Goal: Task Accomplishment & Management: Complete application form

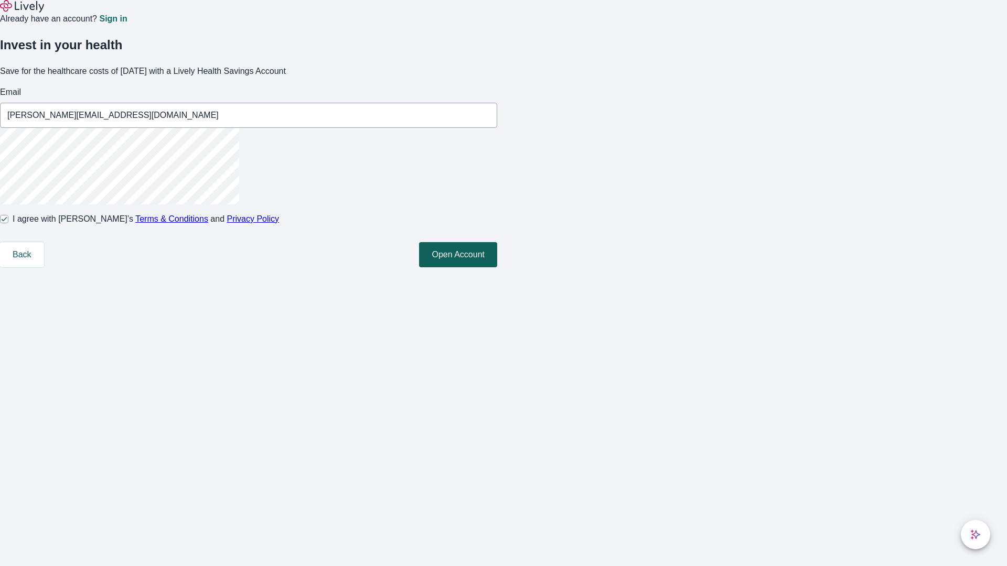
click at [497, 267] on button "Open Account" at bounding box center [458, 254] width 78 height 25
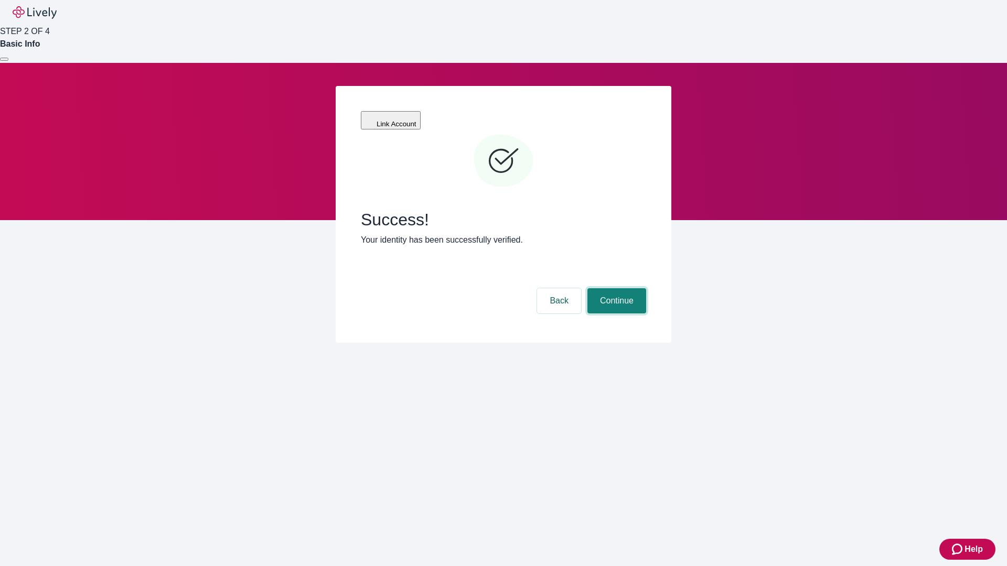
click at [615, 288] on button "Continue" at bounding box center [616, 300] width 59 height 25
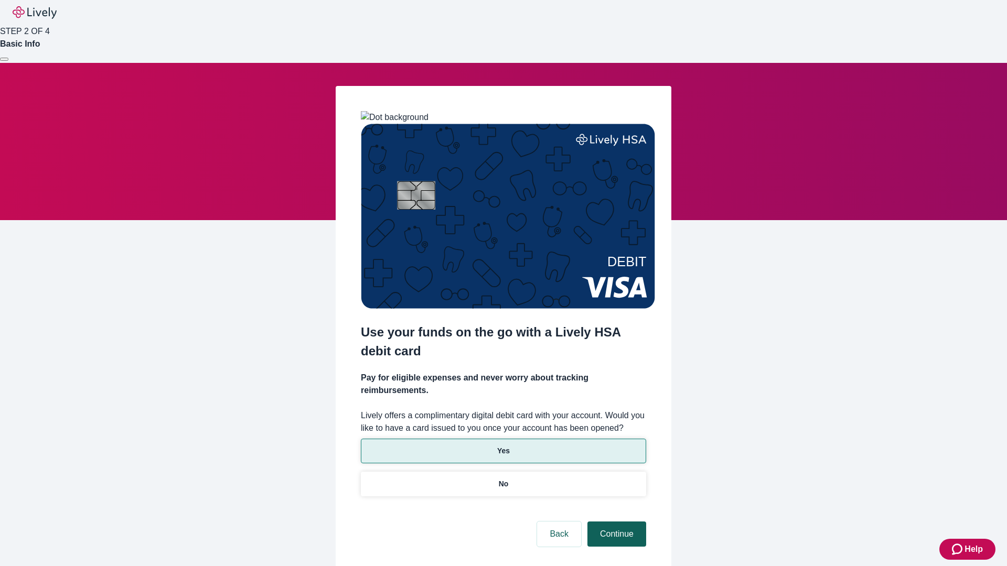
click at [503, 479] on p "No" at bounding box center [504, 484] width 10 height 11
click at [615, 522] on button "Continue" at bounding box center [616, 534] width 59 height 25
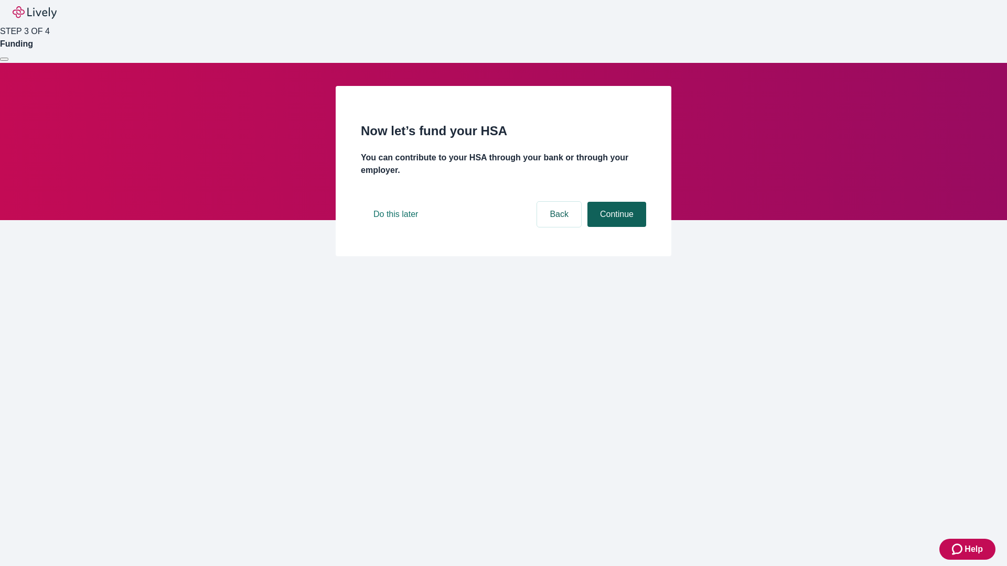
click at [615, 227] on button "Continue" at bounding box center [616, 214] width 59 height 25
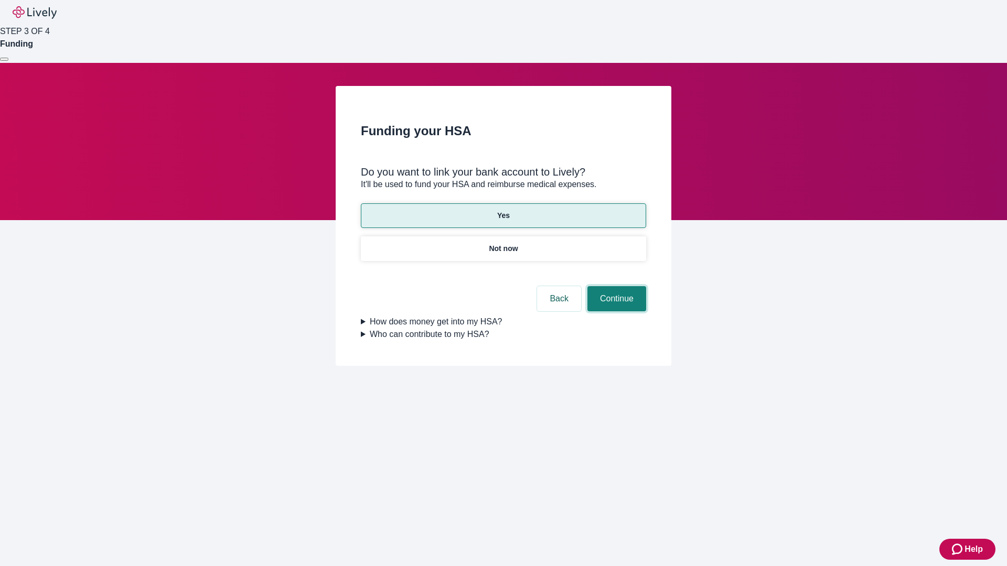
click at [615, 286] on button "Continue" at bounding box center [616, 298] width 59 height 25
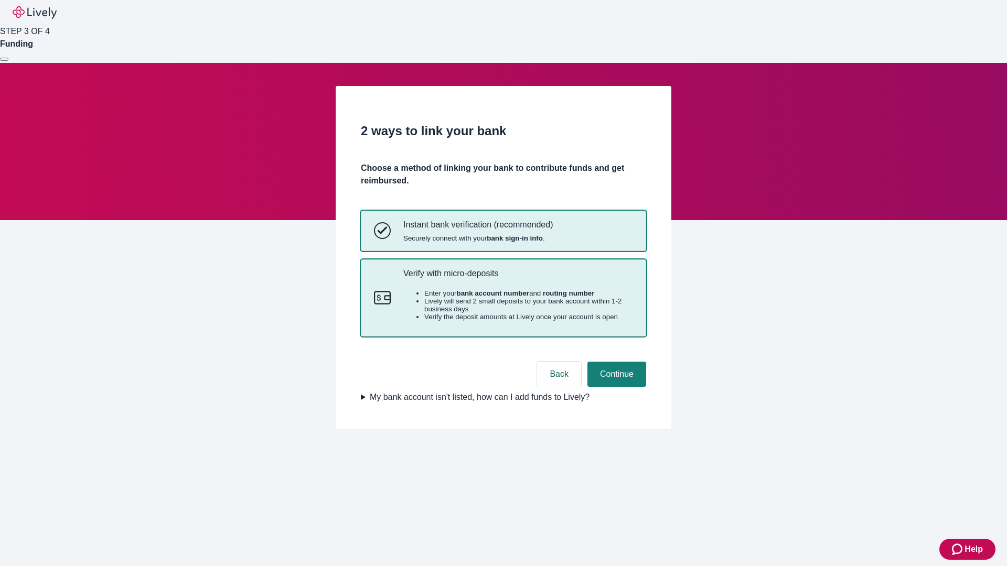
click at [518, 278] on p "Verify with micro-deposits" at bounding box center [518, 273] width 230 height 10
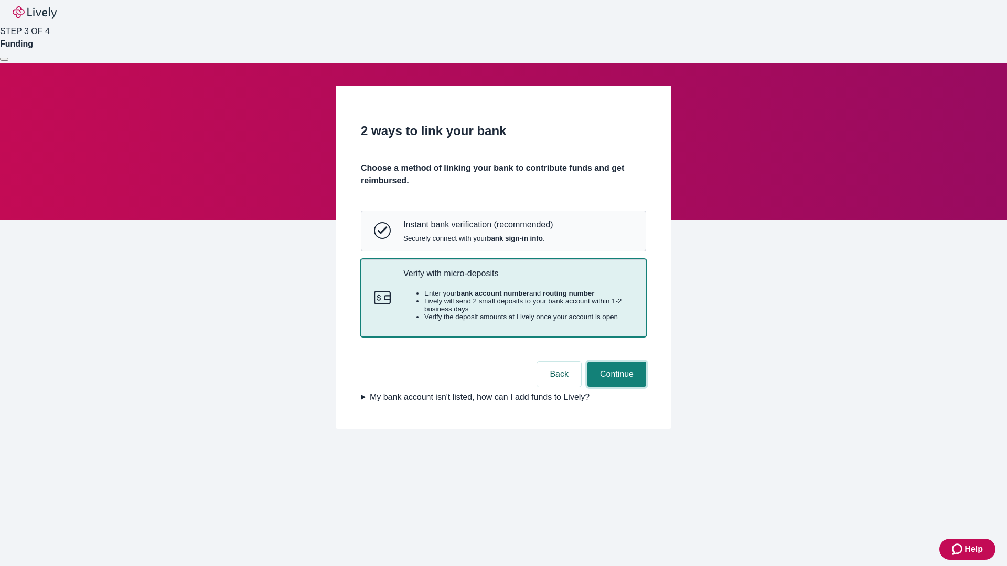
click at [615, 387] on button "Continue" at bounding box center [616, 374] width 59 height 25
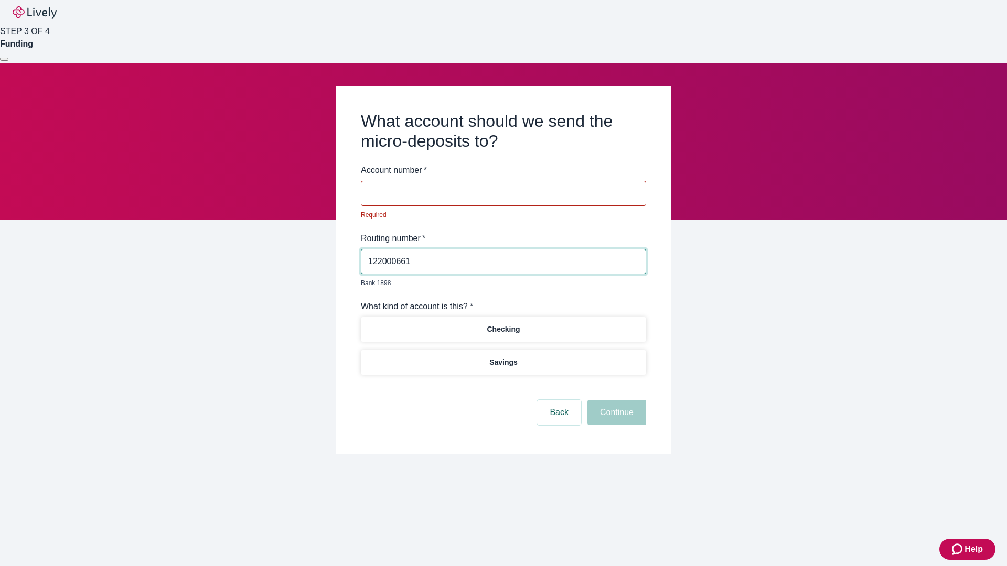
type input "122000661"
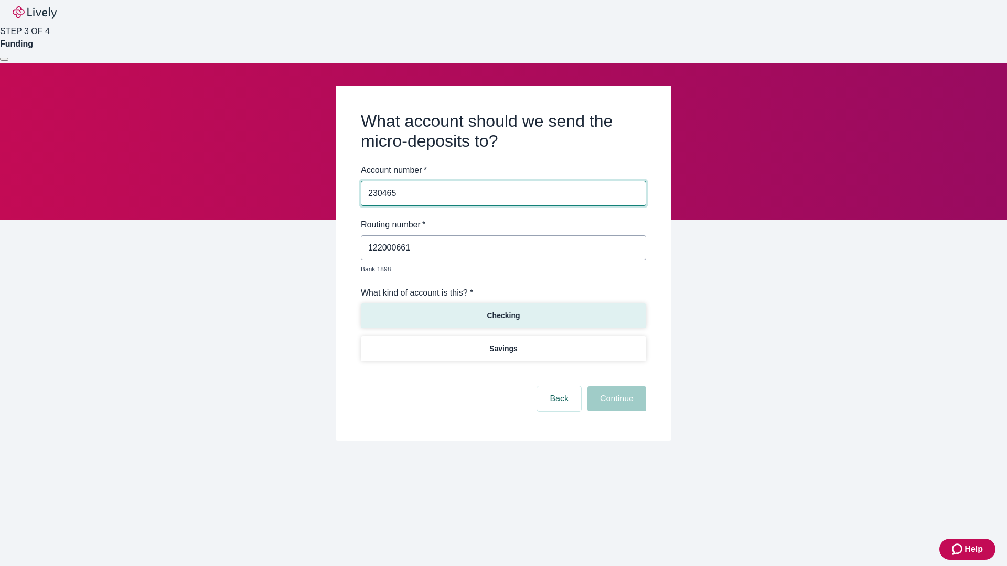
type input "230465"
click at [503, 310] on p "Checking" at bounding box center [503, 315] width 33 height 11
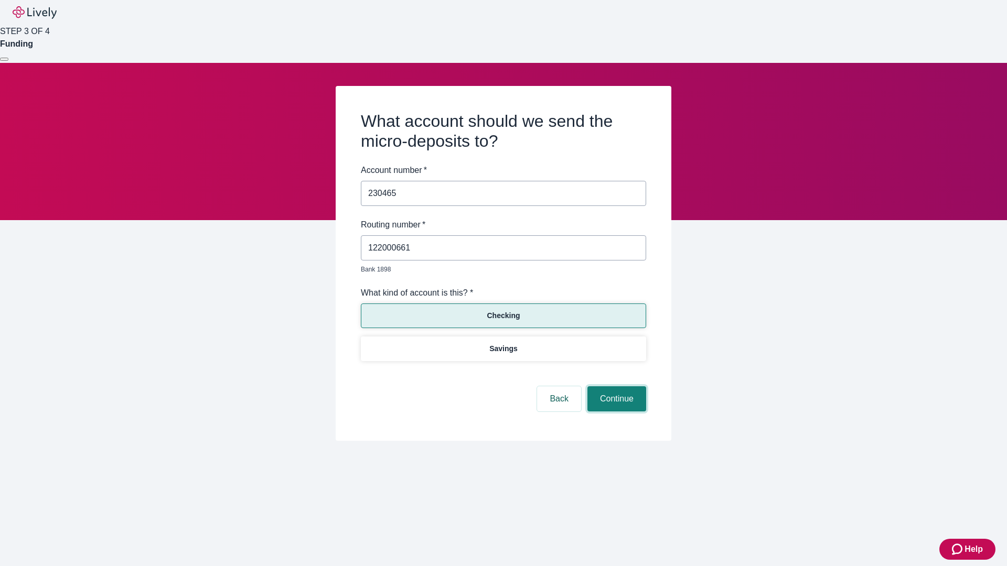
click at [615, 387] on button "Continue" at bounding box center [616, 398] width 59 height 25
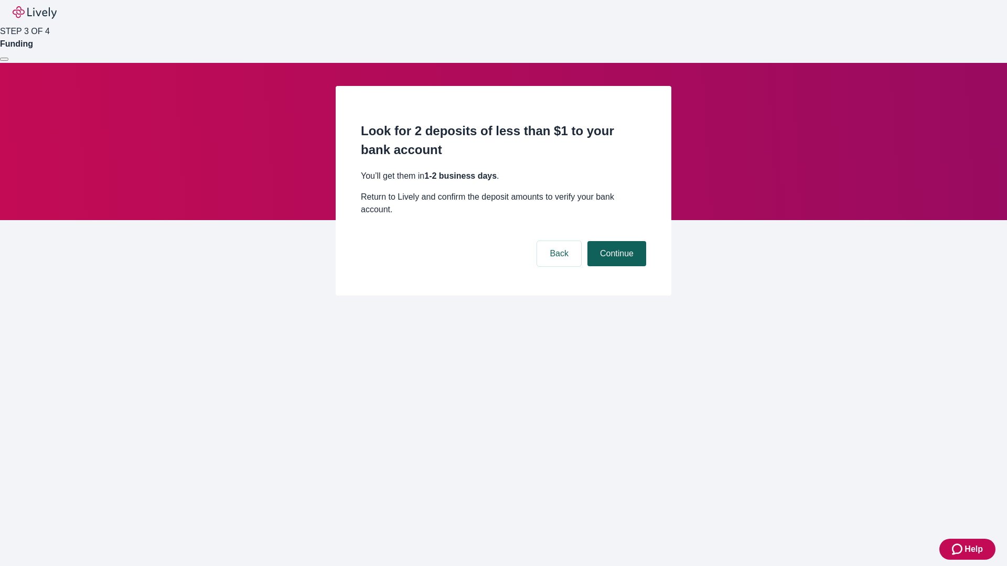
click at [615, 241] on button "Continue" at bounding box center [616, 253] width 59 height 25
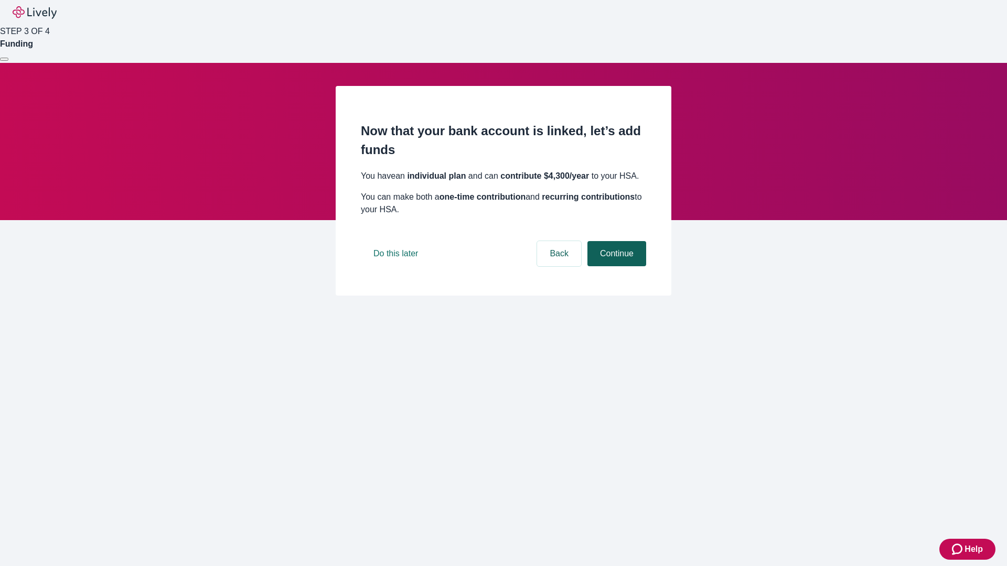
click at [615, 266] on button "Continue" at bounding box center [616, 253] width 59 height 25
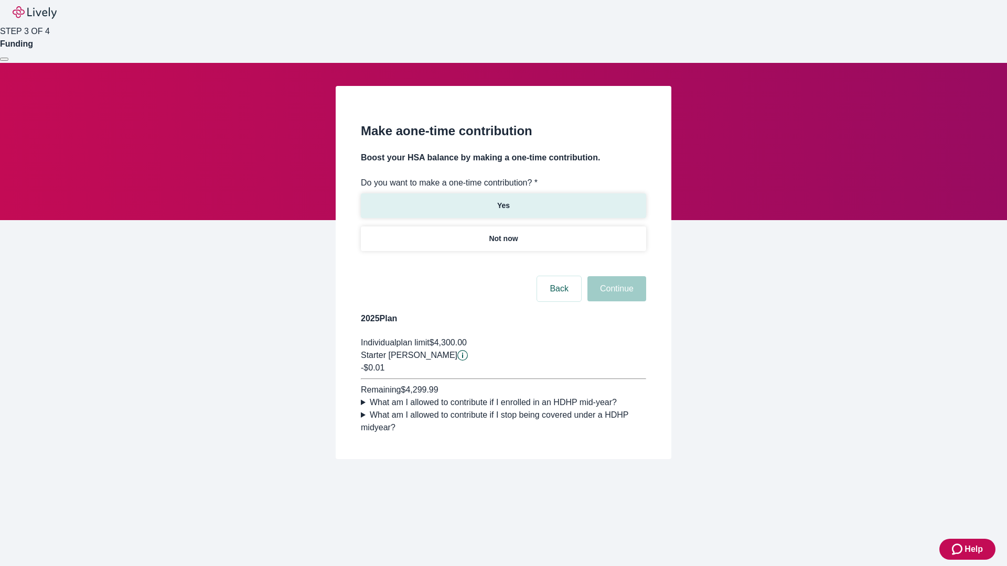
click at [503, 200] on p "Yes" at bounding box center [503, 205] width 13 height 11
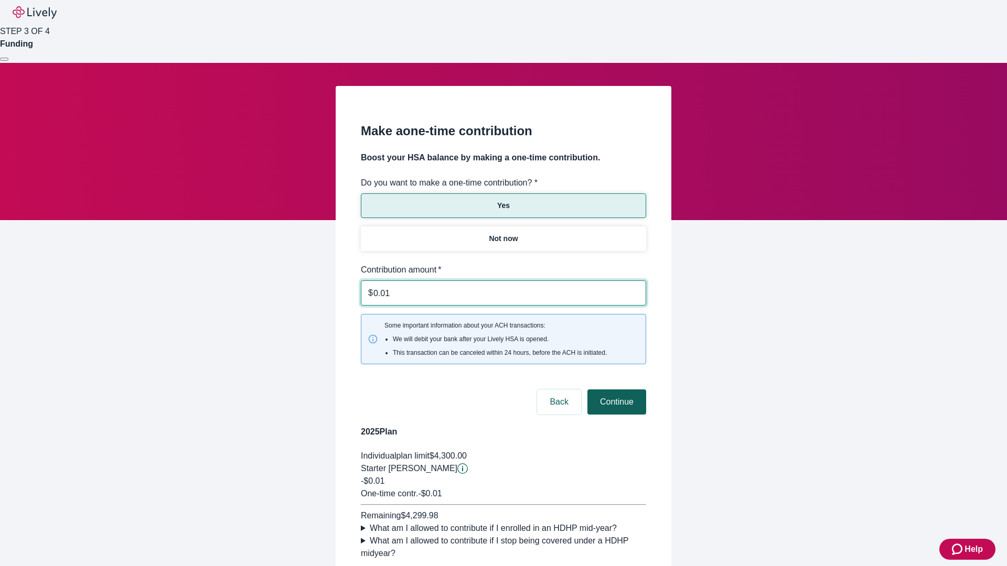
type input "0.01"
click at [615, 390] on button "Continue" at bounding box center [616, 402] width 59 height 25
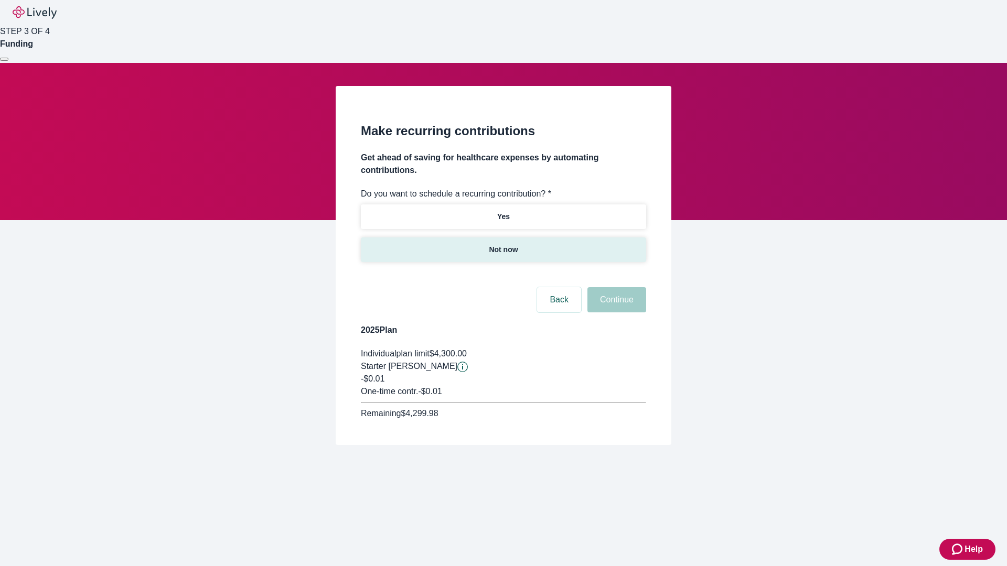
click at [503, 244] on p "Not now" at bounding box center [503, 249] width 29 height 11
click at [615, 287] on button "Continue" at bounding box center [616, 299] width 59 height 25
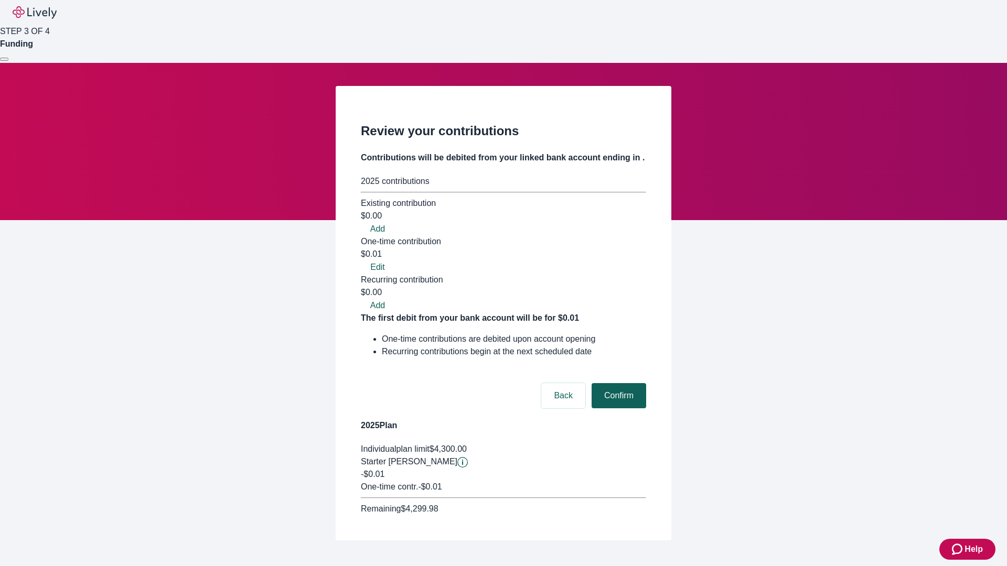
click at [617, 383] on button "Confirm" at bounding box center [618, 395] width 55 height 25
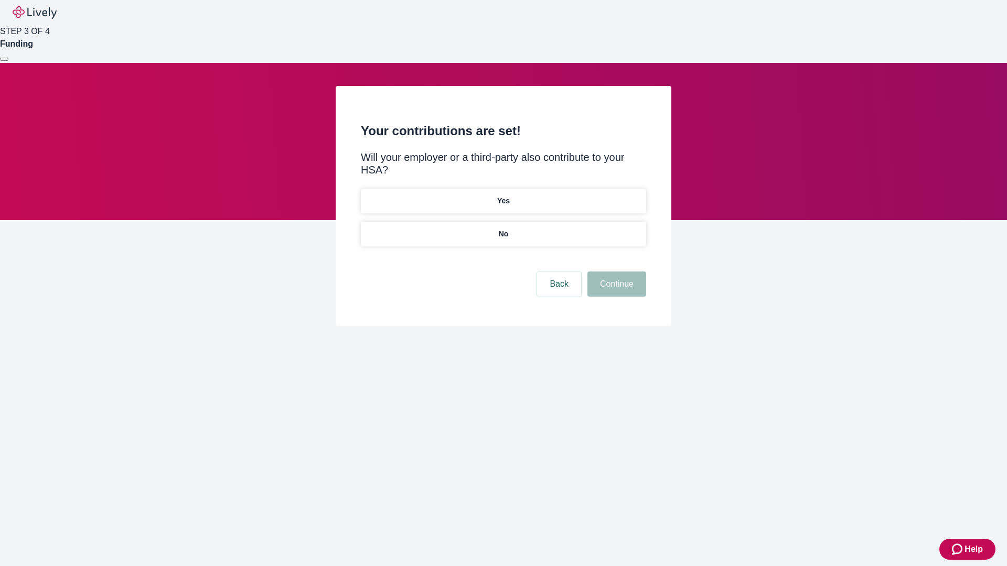
click at [503, 229] on p "No" at bounding box center [504, 234] width 10 height 11
click at [615, 272] on button "Continue" at bounding box center [616, 284] width 59 height 25
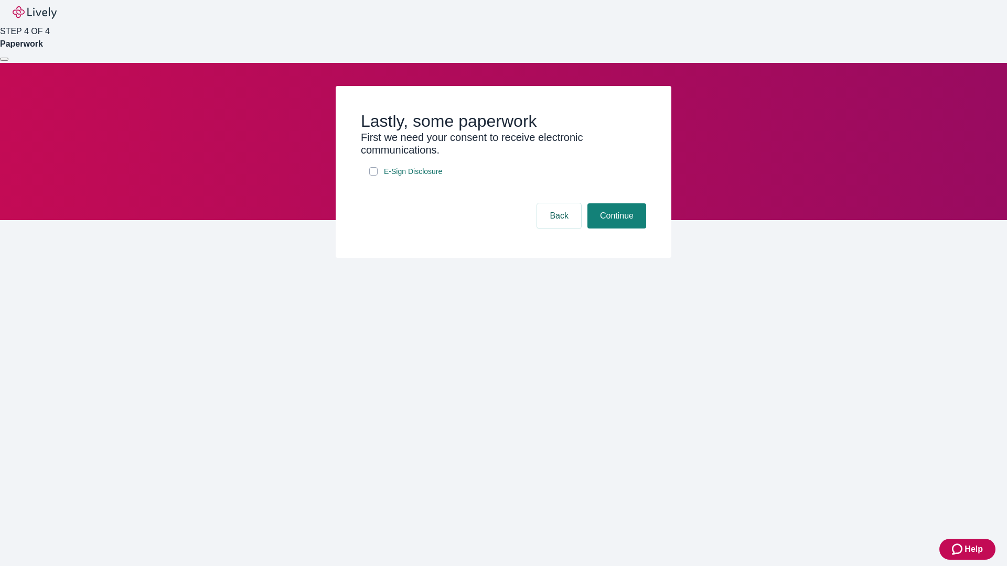
click at [373, 176] on input "E-Sign Disclosure" at bounding box center [373, 171] width 8 height 8
checkbox input "true"
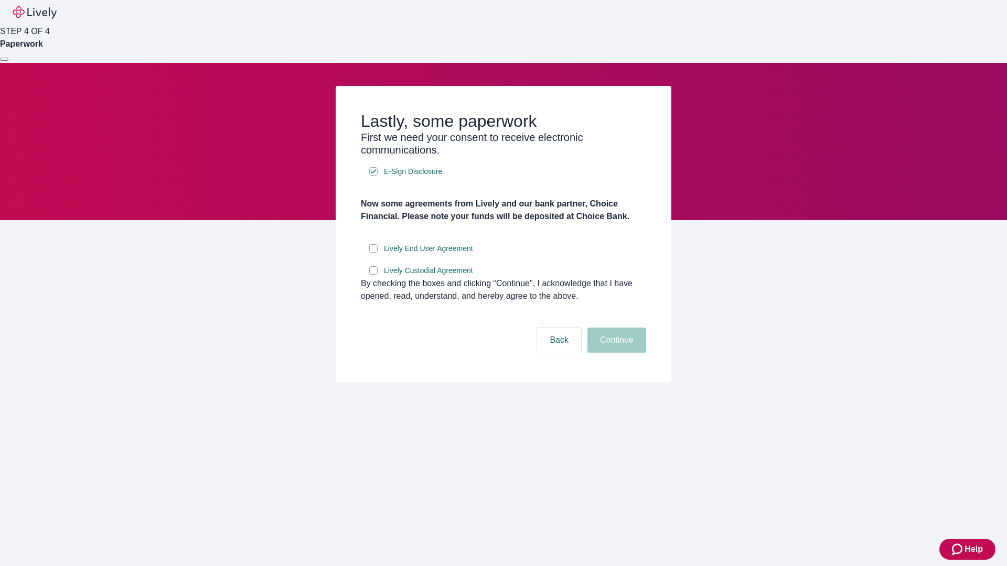
click at [373, 253] on input "Lively End User Agreement" at bounding box center [373, 248] width 8 height 8
checkbox input "true"
click at [373, 275] on input "Lively Custodial Agreement" at bounding box center [373, 270] width 8 height 8
checkbox input "true"
click at [615, 353] on button "Continue" at bounding box center [616, 340] width 59 height 25
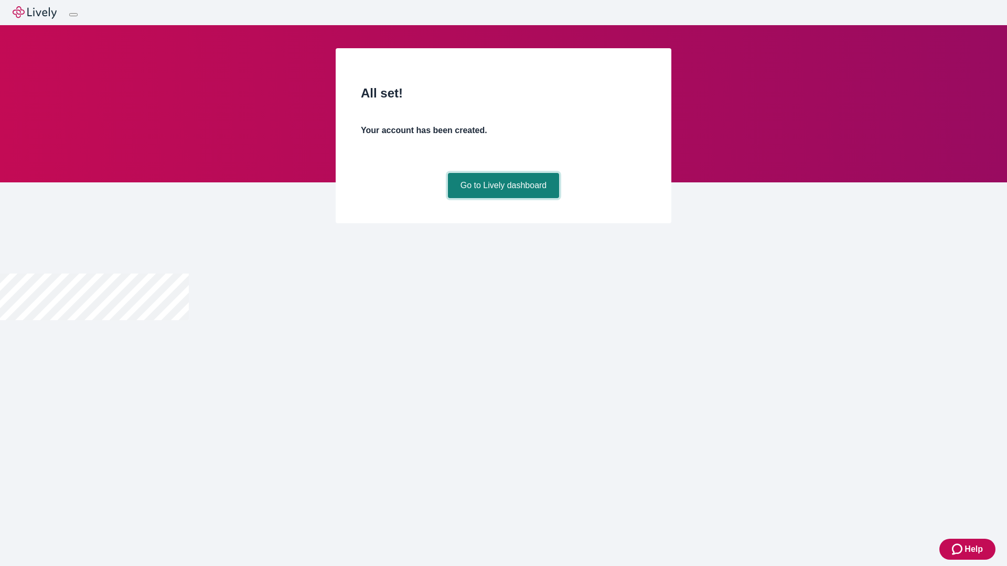
click at [503, 198] on link "Go to Lively dashboard" at bounding box center [504, 185] width 112 height 25
